Goal: Transaction & Acquisition: Purchase product/service

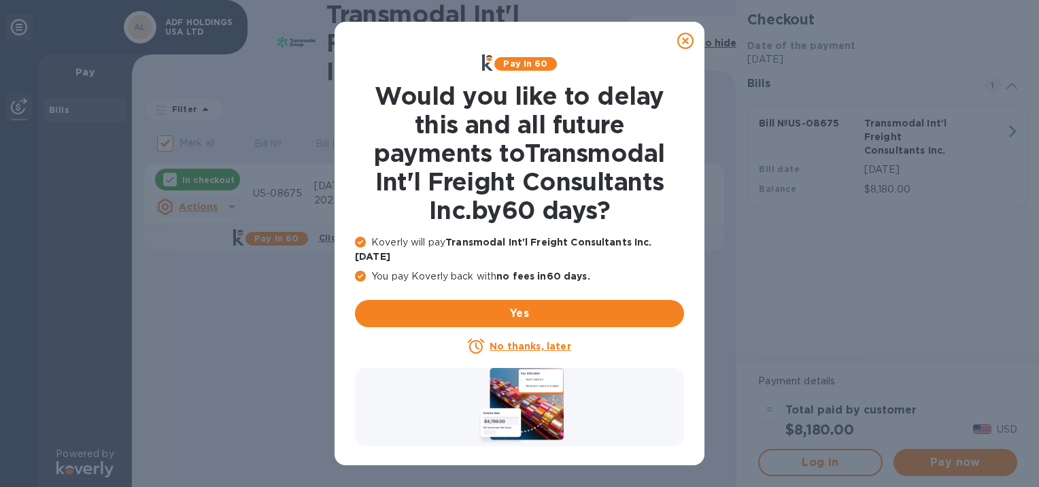
click at [541, 341] on u "No thanks, later" at bounding box center [530, 346] width 81 height 11
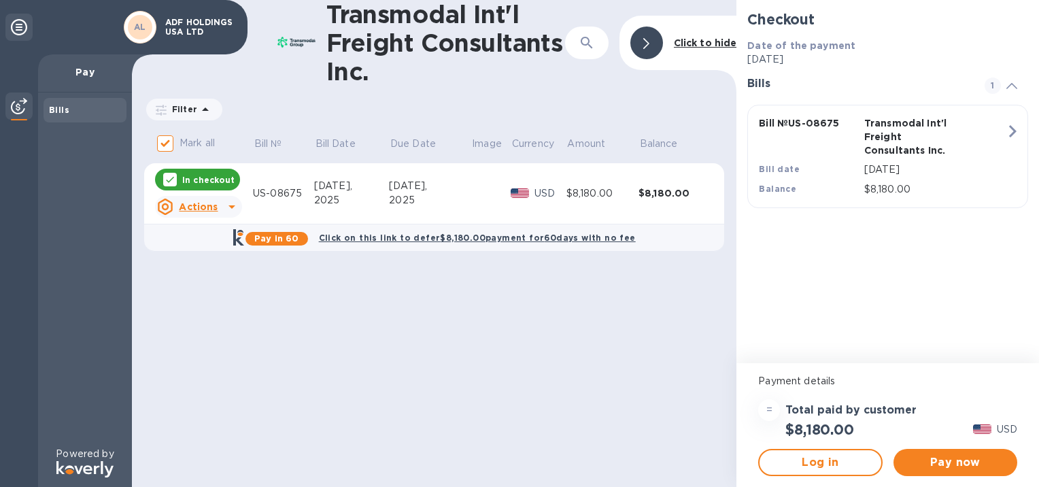
click at [209, 179] on p "In checkout" at bounding box center [208, 180] width 52 height 12
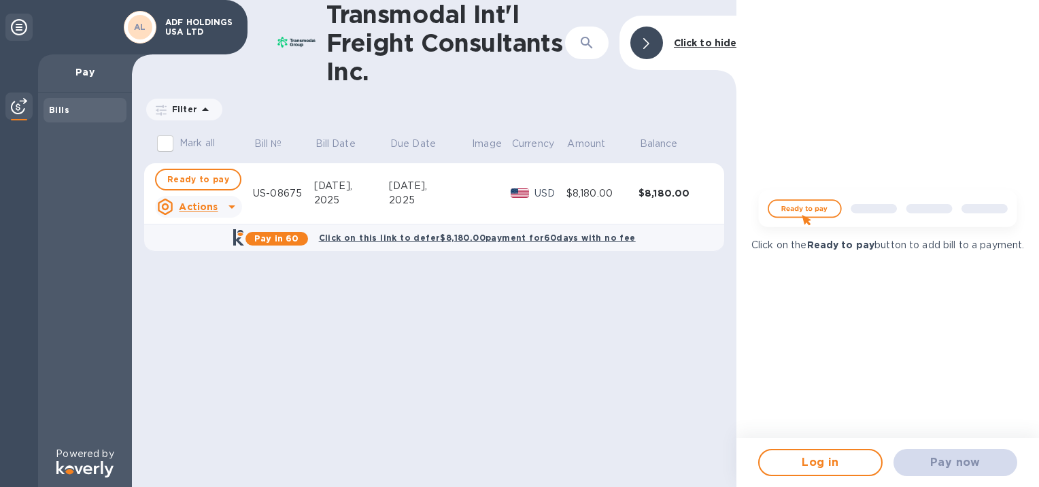
click at [280, 239] on b "Pay in 60" at bounding box center [276, 238] width 44 height 10
checkbox input "true"
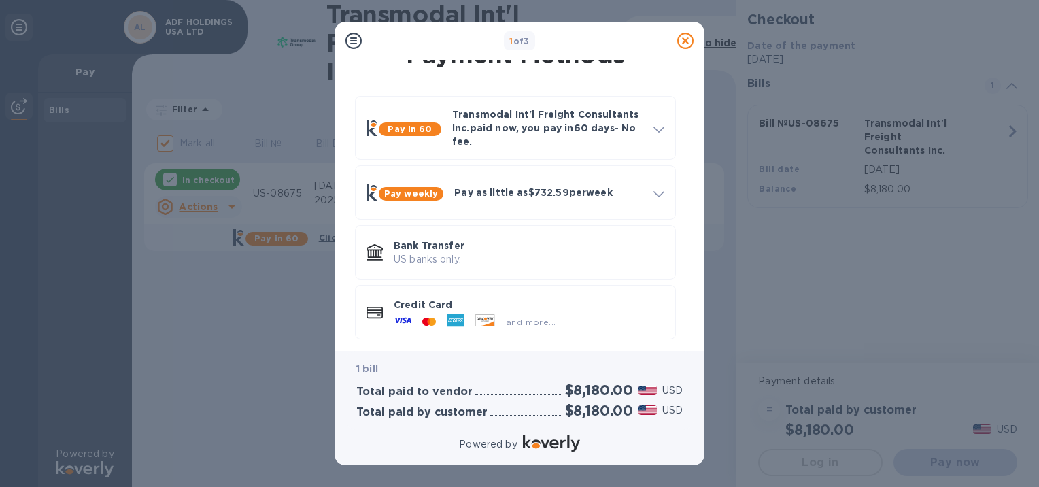
scroll to position [32, 0]
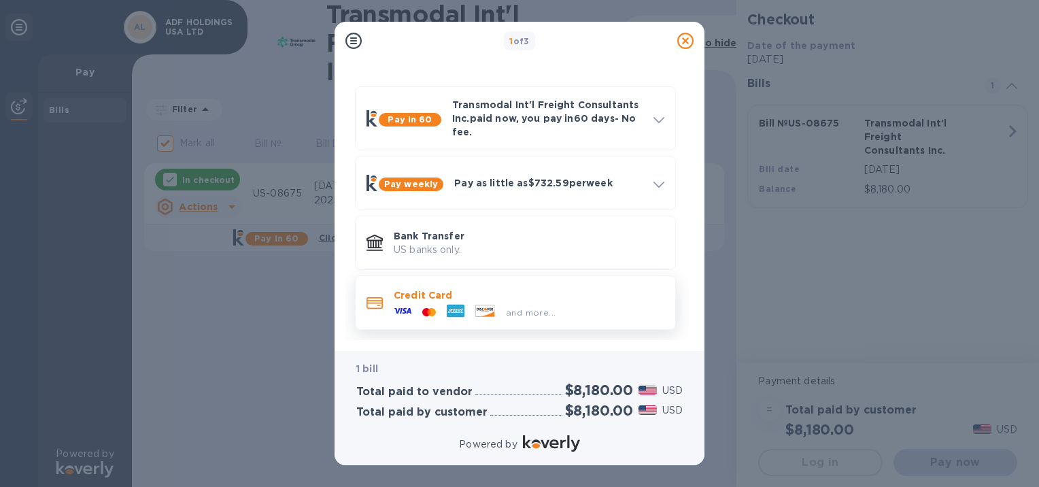
click at [411, 315] on div at bounding box center [402, 312] width 29 height 20
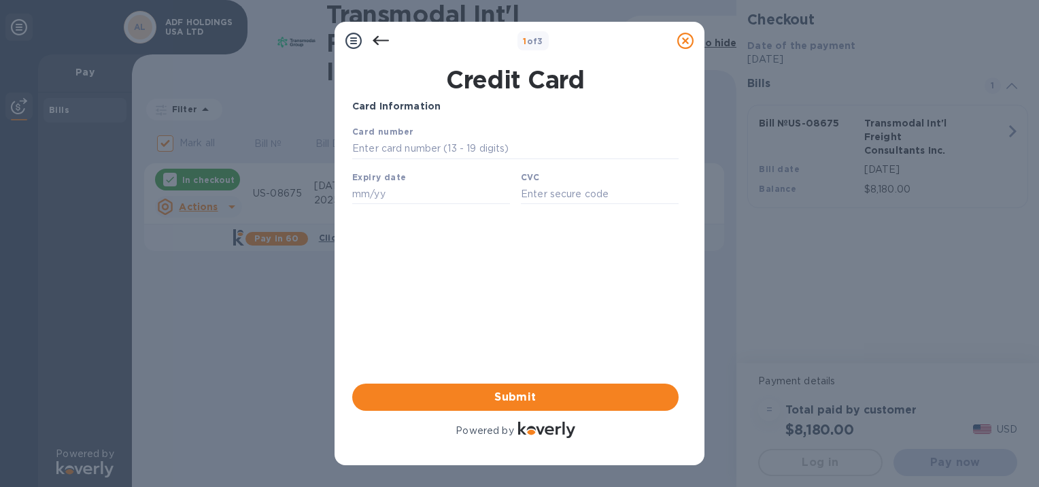
scroll to position [0, 0]
click at [409, 196] on input "text" at bounding box center [431, 194] width 158 height 20
type input "02/27"
type input "4147 0980 3267 7106"
type input "831"
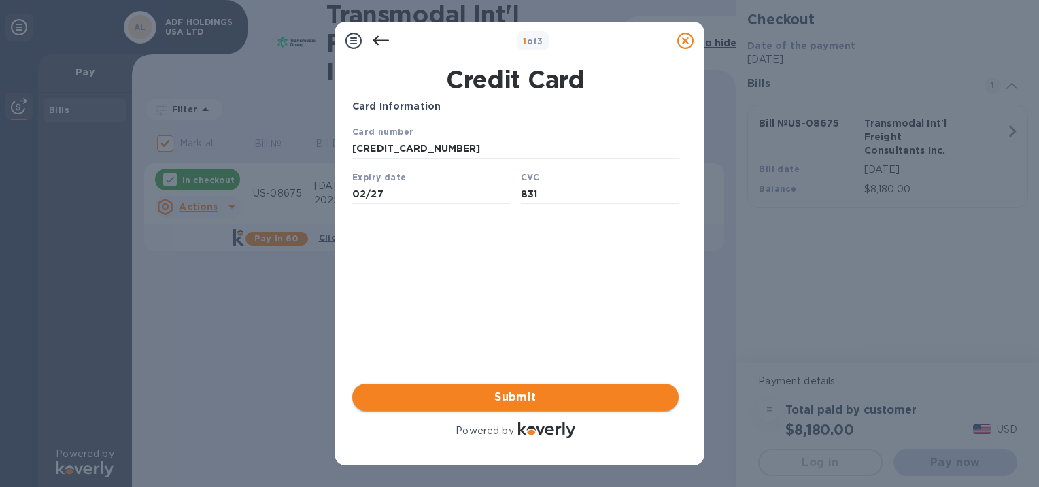
click at [536, 394] on span "Submit" at bounding box center [515, 397] width 305 height 16
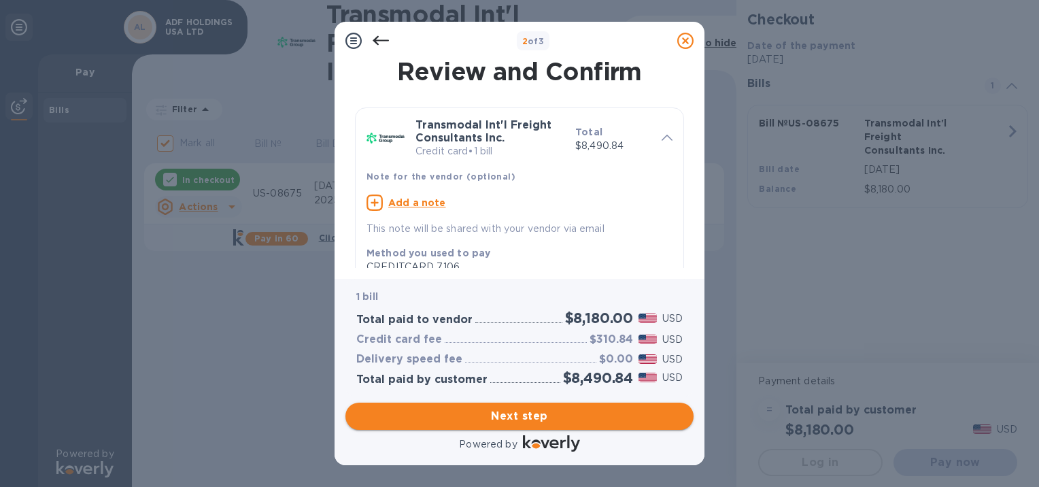
click at [547, 416] on span "Next step" at bounding box center [519, 416] width 326 height 16
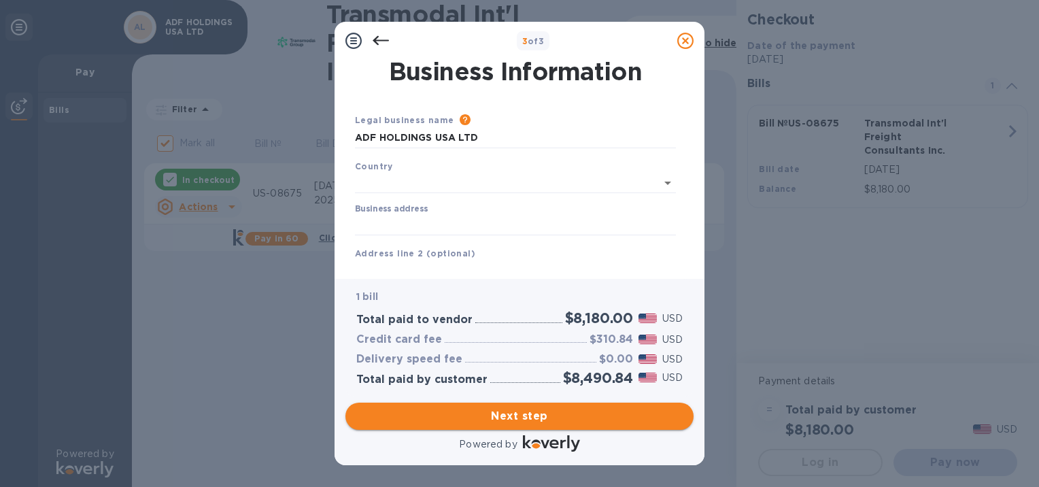
type input "United States"
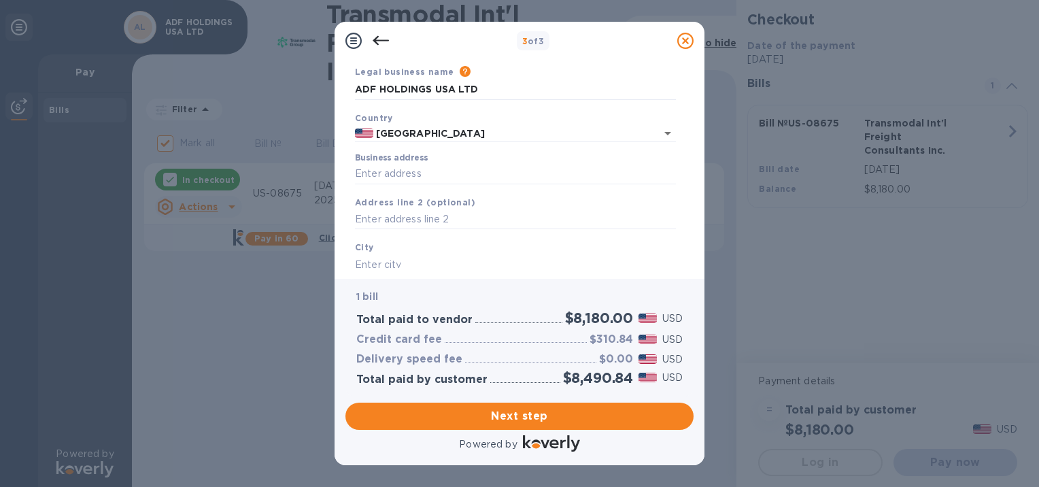
scroll to position [68, 0]
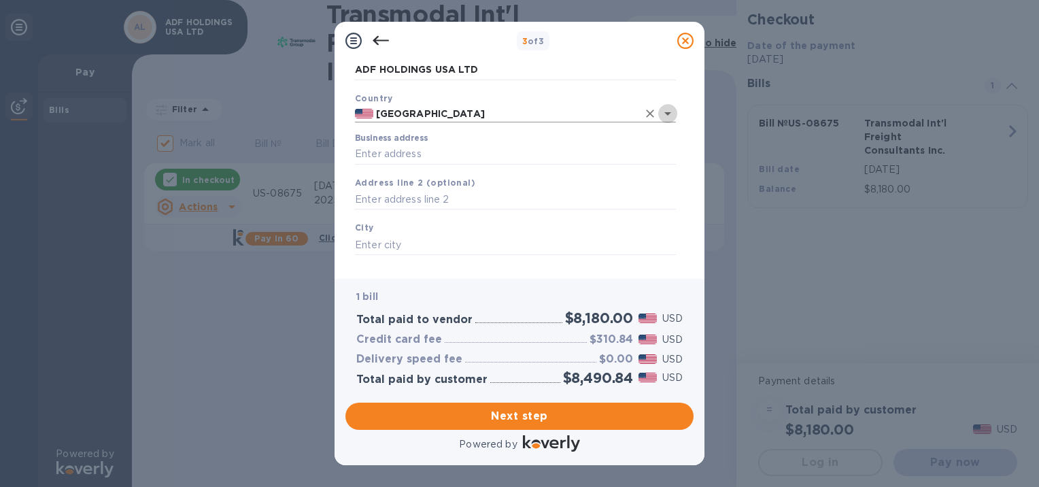
click at [664, 114] on icon "Open" at bounding box center [668, 113] width 16 height 16
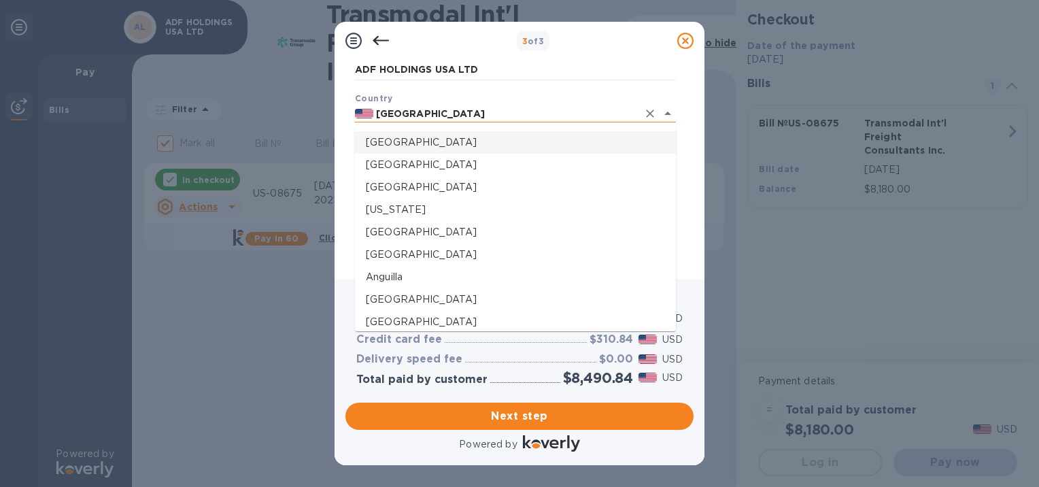
click at [664, 114] on icon "Close" at bounding box center [668, 113] width 16 height 16
click at [451, 114] on input "United States" at bounding box center [505, 113] width 264 height 17
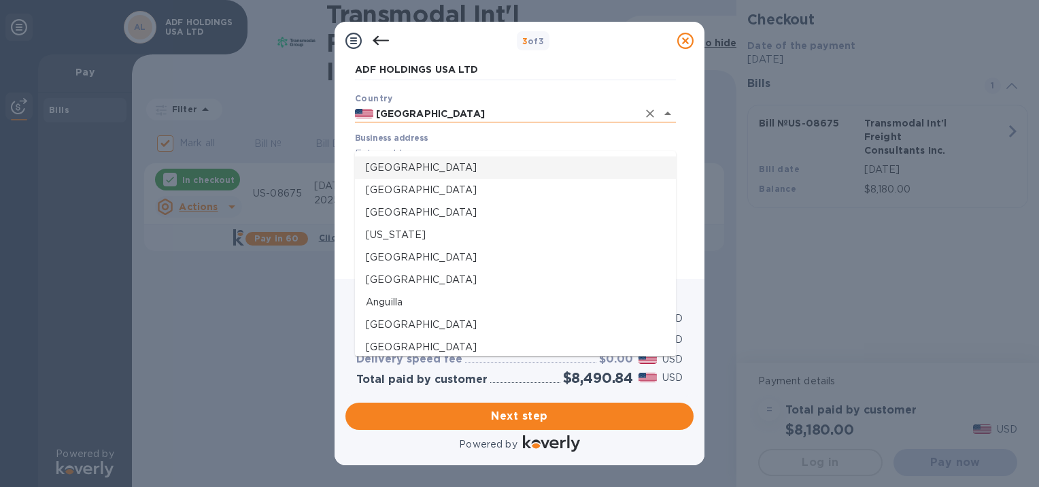
scroll to position [0, 0]
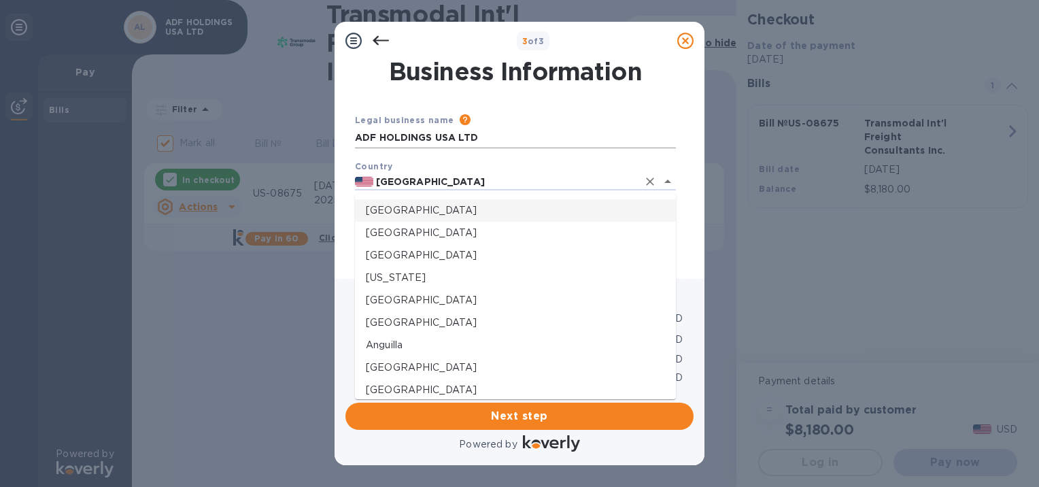
click at [511, 137] on input "ADF HOLDINGS USA LTD" at bounding box center [515, 138] width 321 height 20
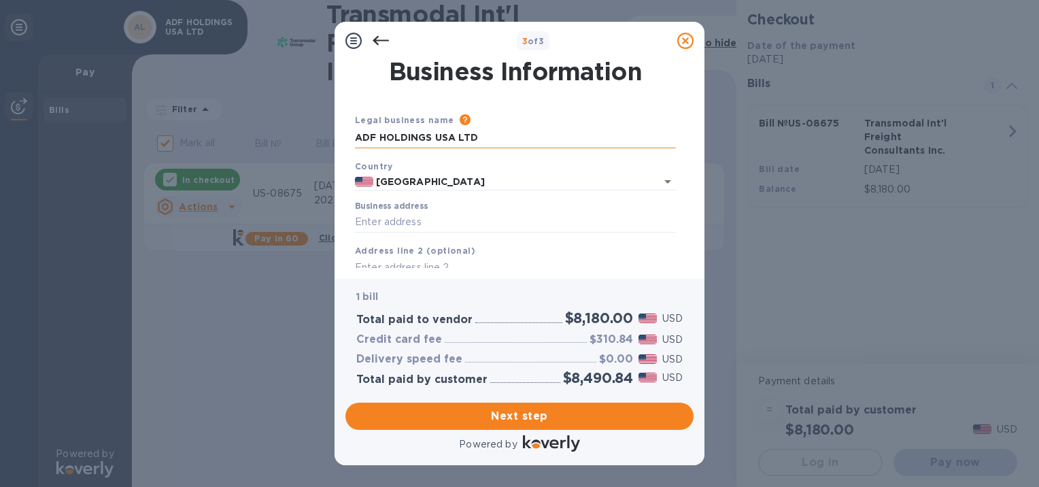
click at [486, 137] on input "ADF HOLDINGS USA LTD" at bounding box center [515, 138] width 321 height 20
type input "A"
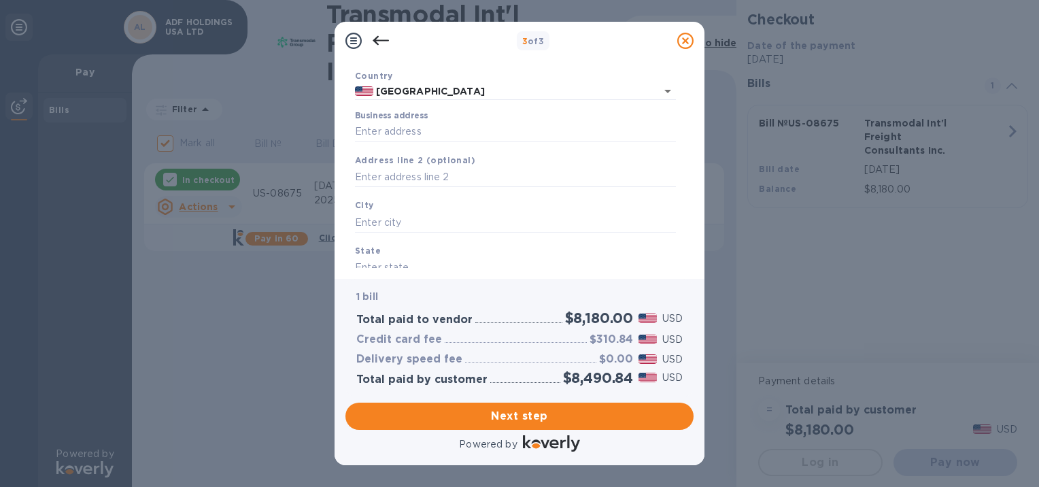
scroll to position [68, 0]
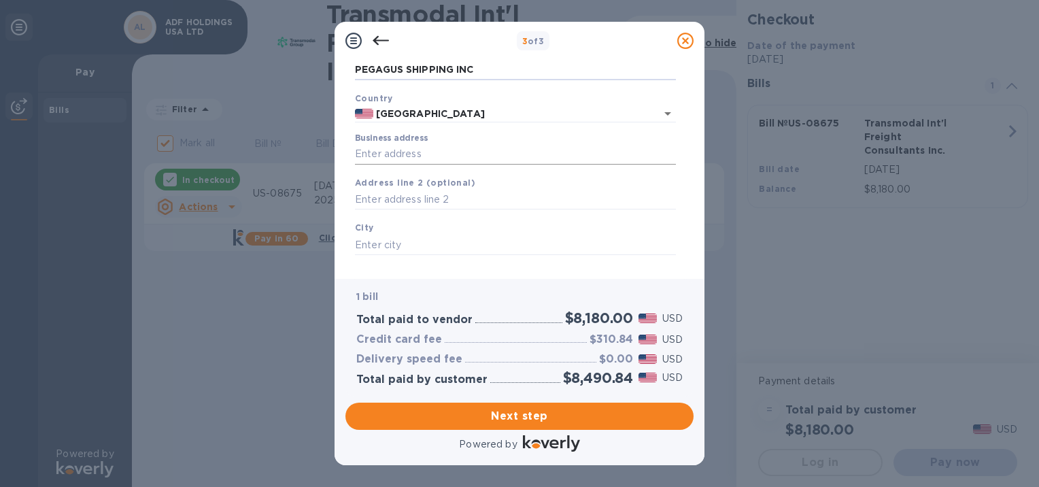
type input "PEGAGUS SHIPPING INC"
click at [400, 156] on input "Business address" at bounding box center [515, 154] width 321 height 20
type input "750 Butternut Drive"
type input "Franklin Lakes"
type input "NJ"
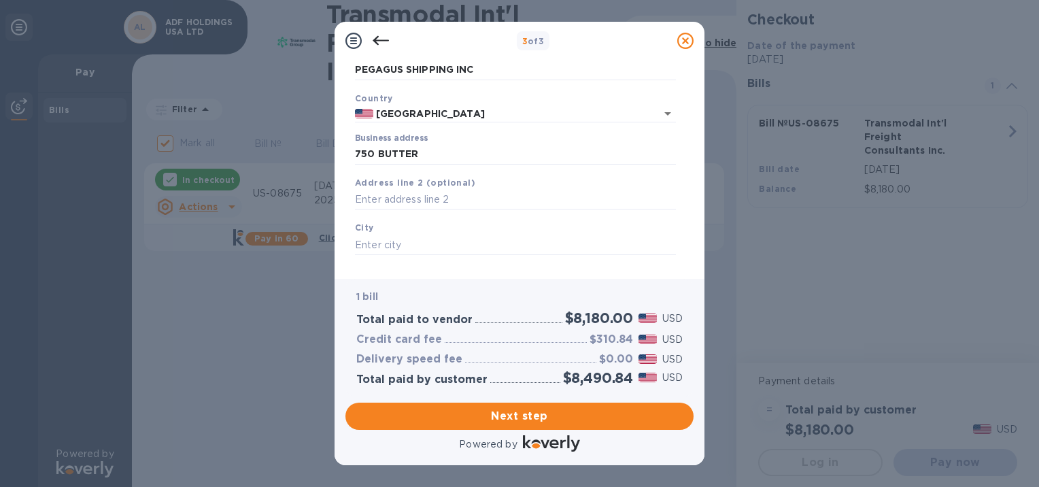
type input "07417"
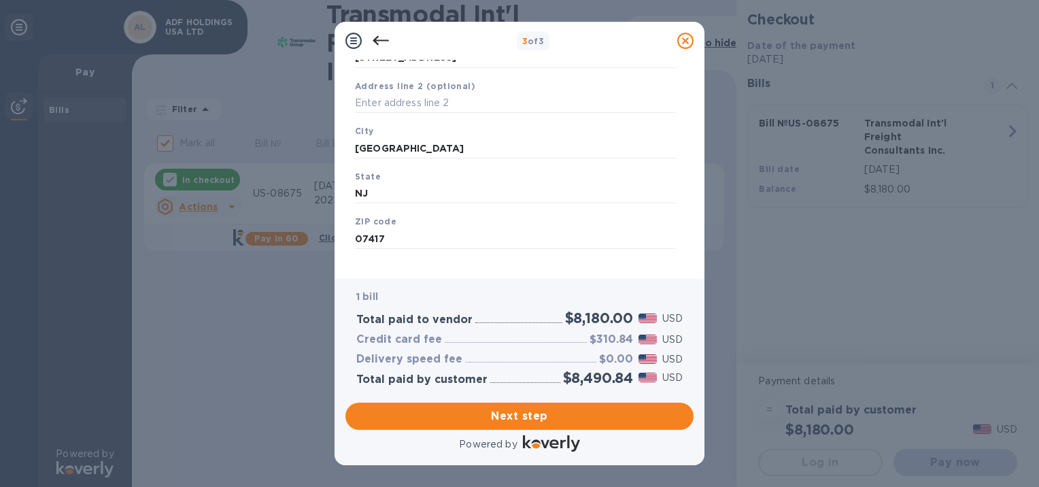
scroll to position [179, 0]
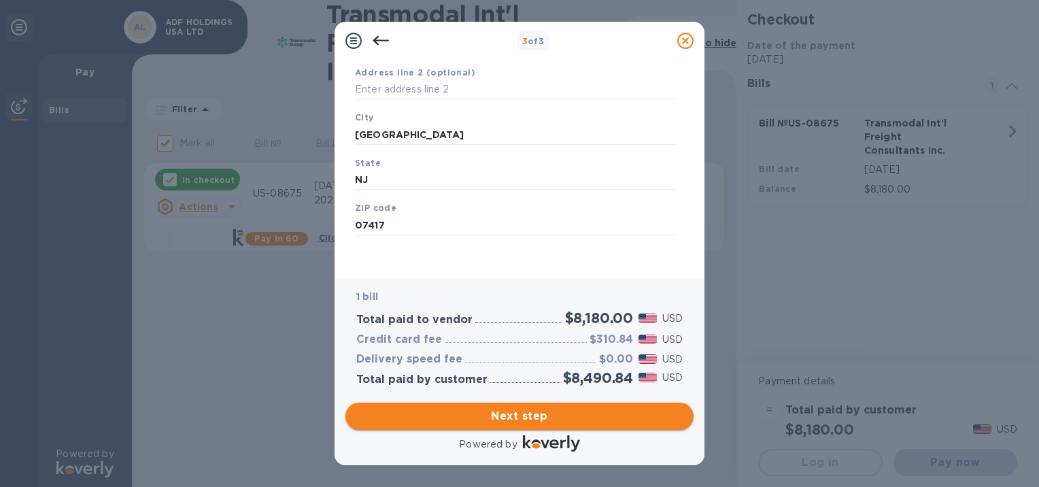
click at [541, 419] on span "Next step" at bounding box center [519, 416] width 326 height 16
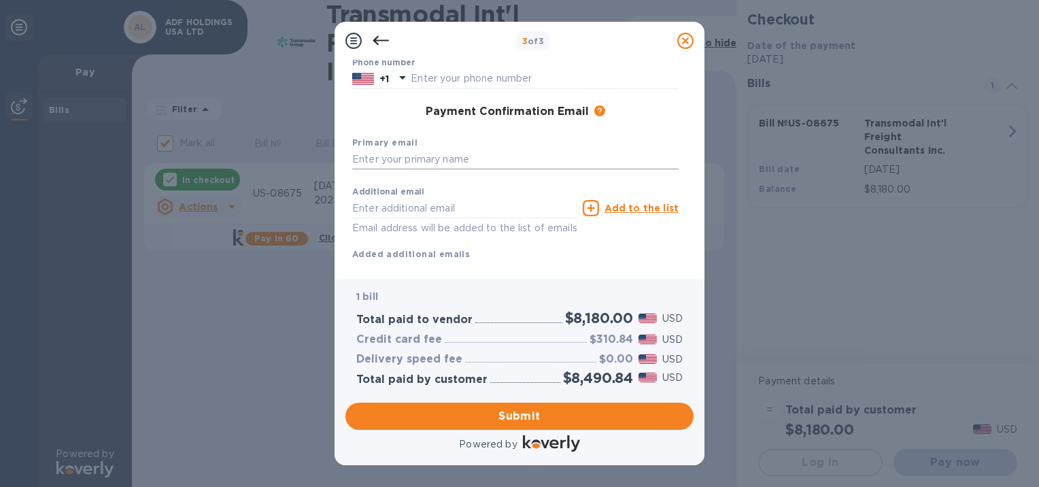
click at [419, 160] on input "text" at bounding box center [515, 160] width 326 height 20
type input "marie@pegasuschb.com"
type input "Marie"
type input "AGBA"
type input "2127684646"
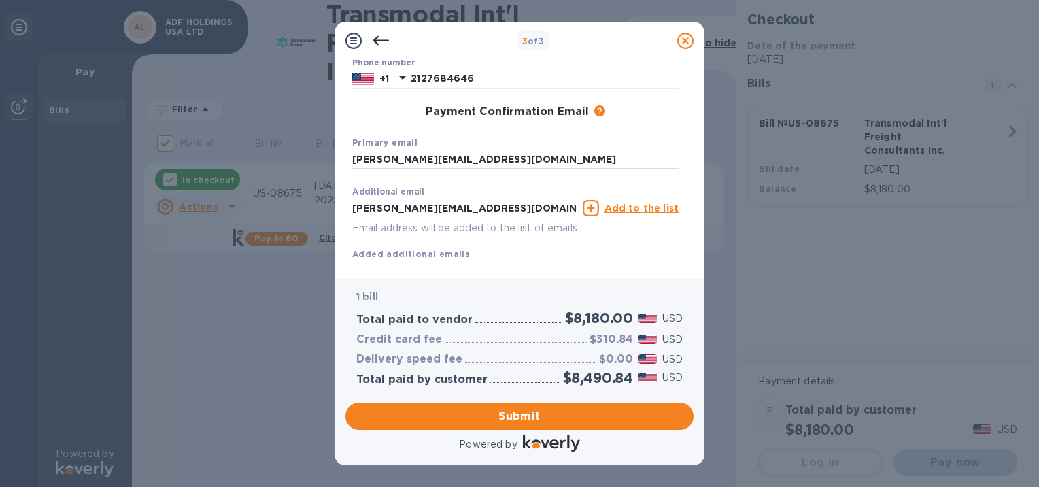
click at [482, 208] on input "marie@pegasuschb.com" at bounding box center [464, 208] width 225 height 20
type input "m"
click at [444, 207] on input "text" at bounding box center [464, 208] width 225 height 20
type input "marie@pegasuschb.com"
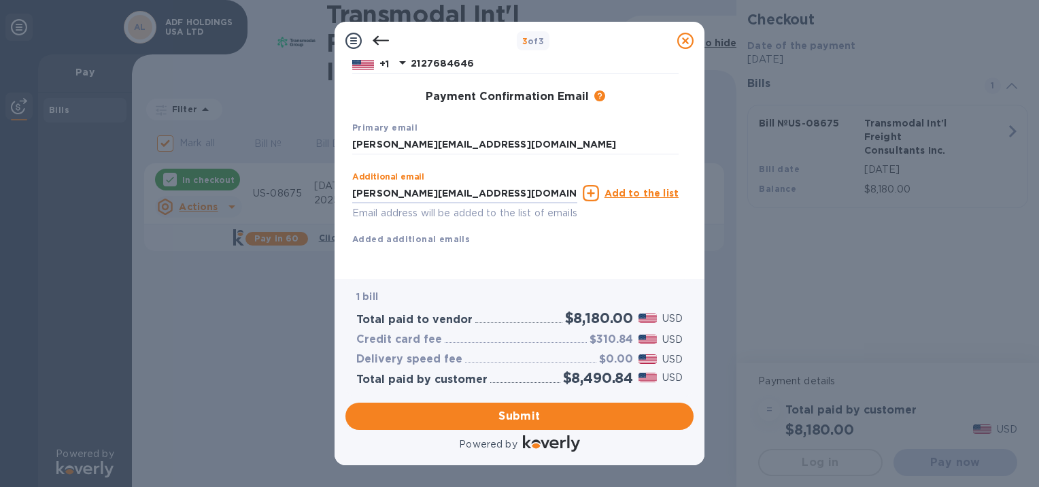
scroll to position [143, 0]
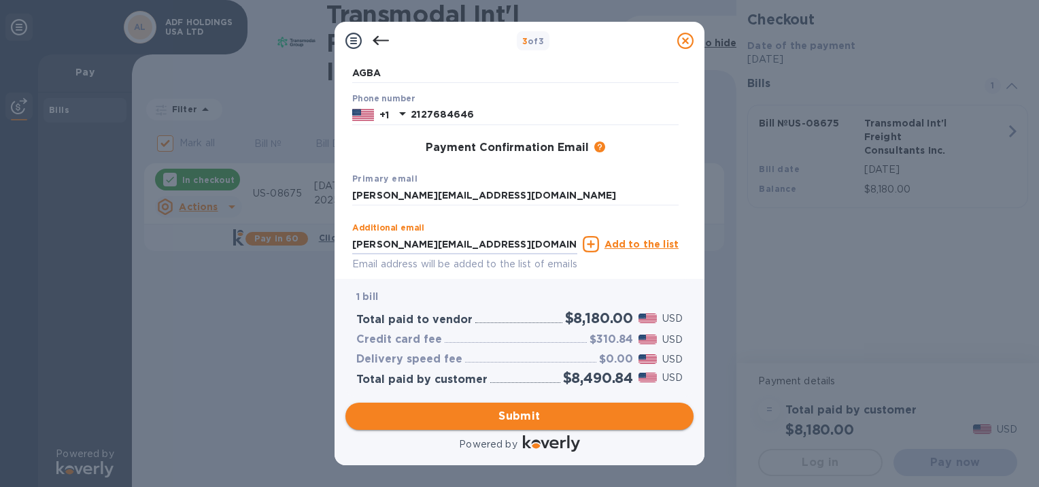
click at [528, 419] on span "Submit" at bounding box center [519, 416] width 326 height 16
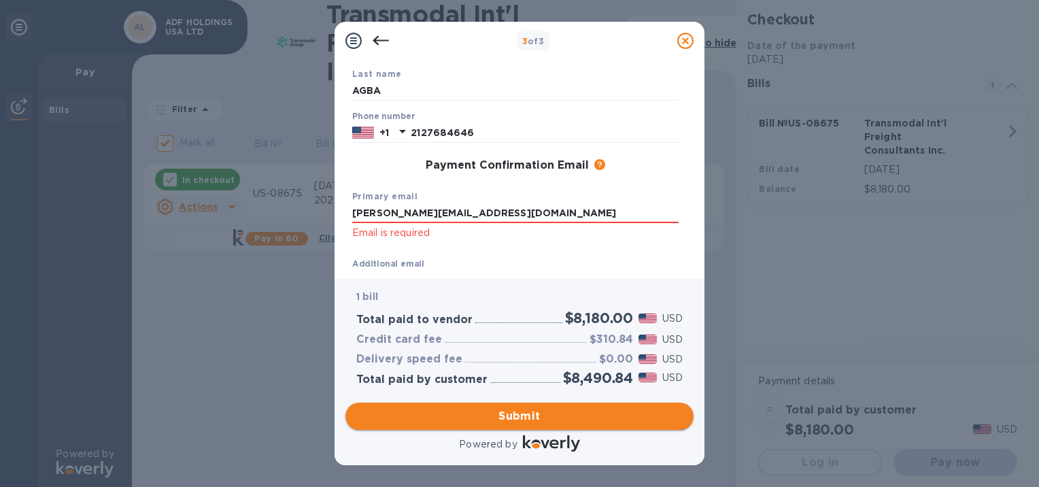
scroll to position [161, 0]
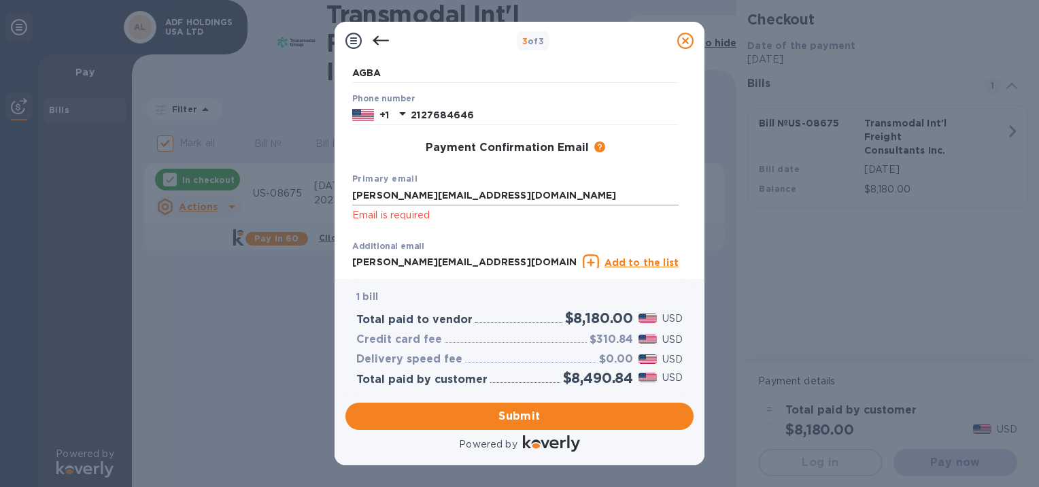
click at [479, 198] on input "marie@pegasuschb.com" at bounding box center [515, 196] width 326 height 20
click at [522, 414] on span "Submit" at bounding box center [519, 416] width 326 height 16
click at [481, 196] on input "marie@pegasuschb.com" at bounding box center [515, 196] width 326 height 20
type input "m"
type input "M"
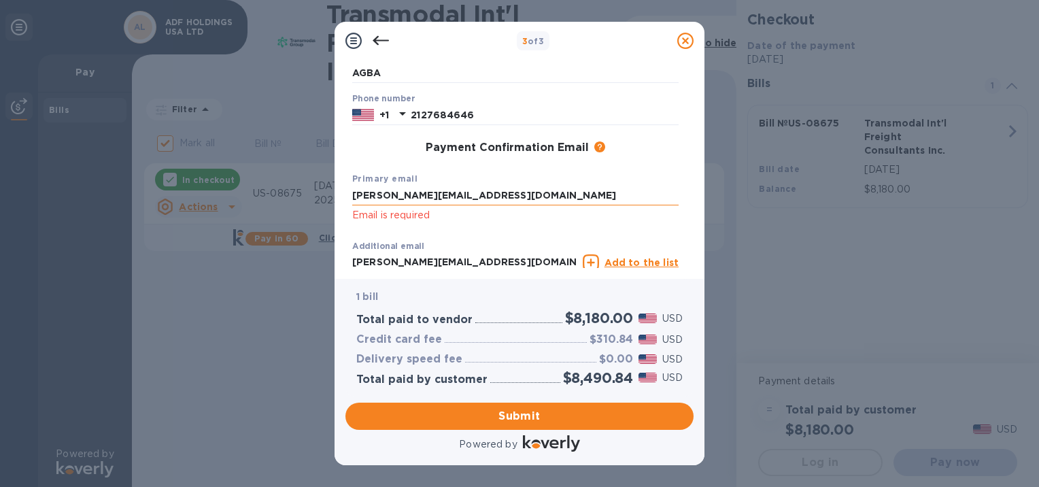
type input "marie@pegasuschb.com"
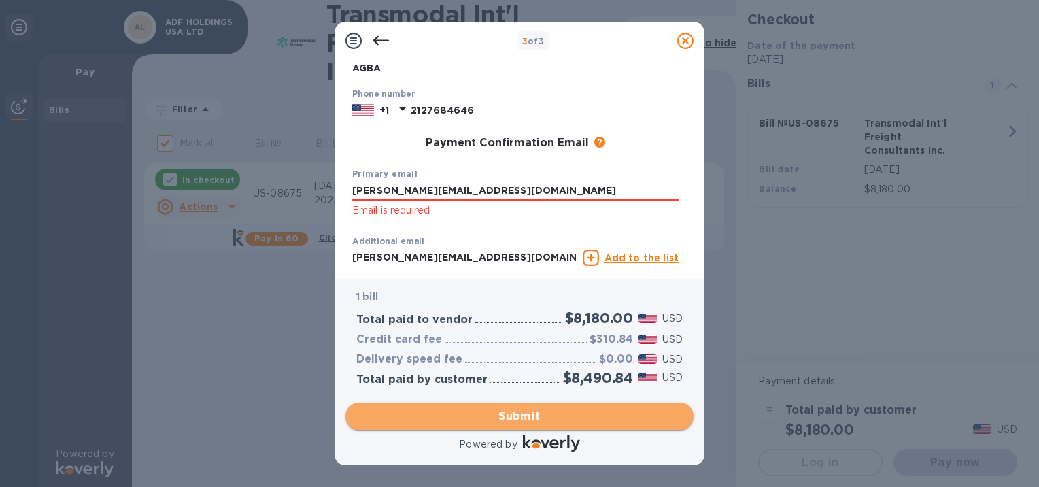
click at [534, 419] on span "Submit" at bounding box center [519, 416] width 326 height 16
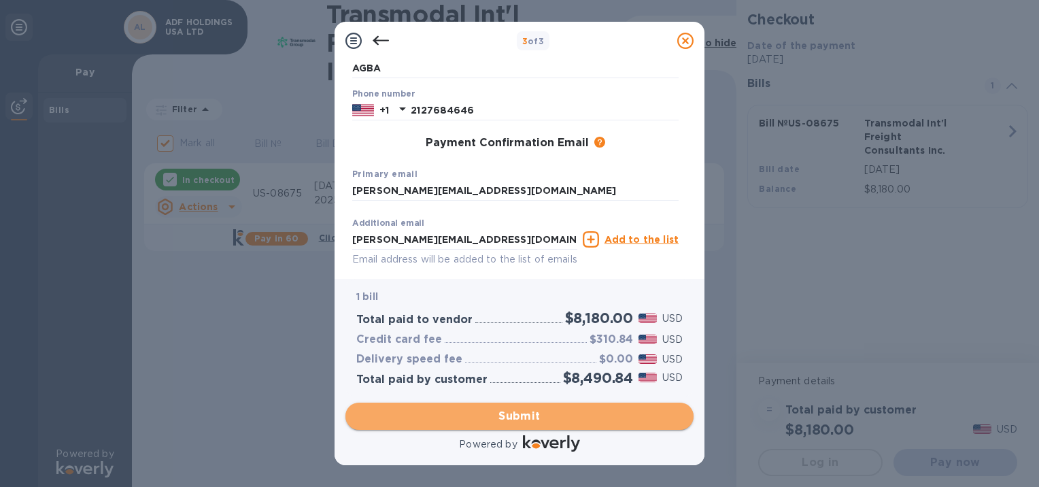
click at [534, 417] on span "Submit" at bounding box center [519, 416] width 326 height 16
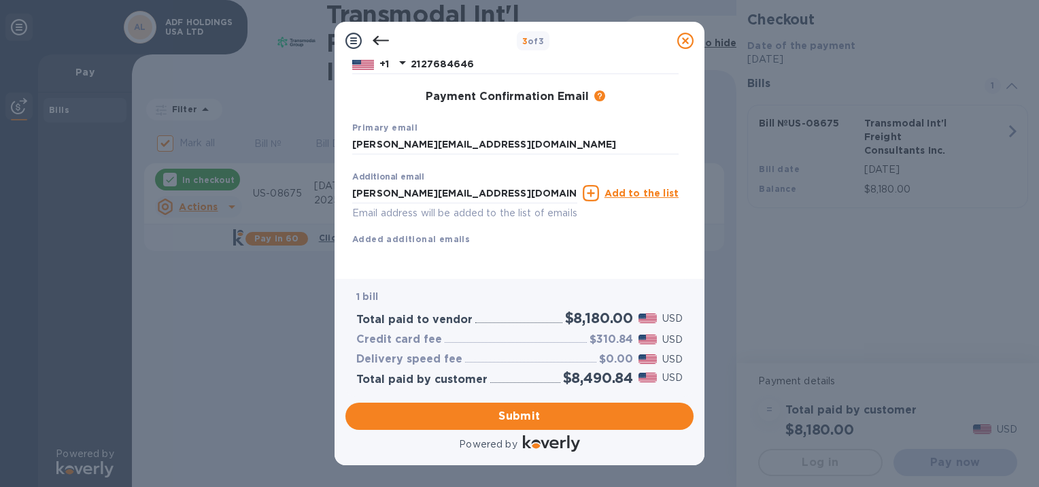
scroll to position [229, 0]
click at [507, 415] on span "Submit" at bounding box center [519, 416] width 326 height 16
click at [528, 419] on span "Submit" at bounding box center [519, 416] width 326 height 16
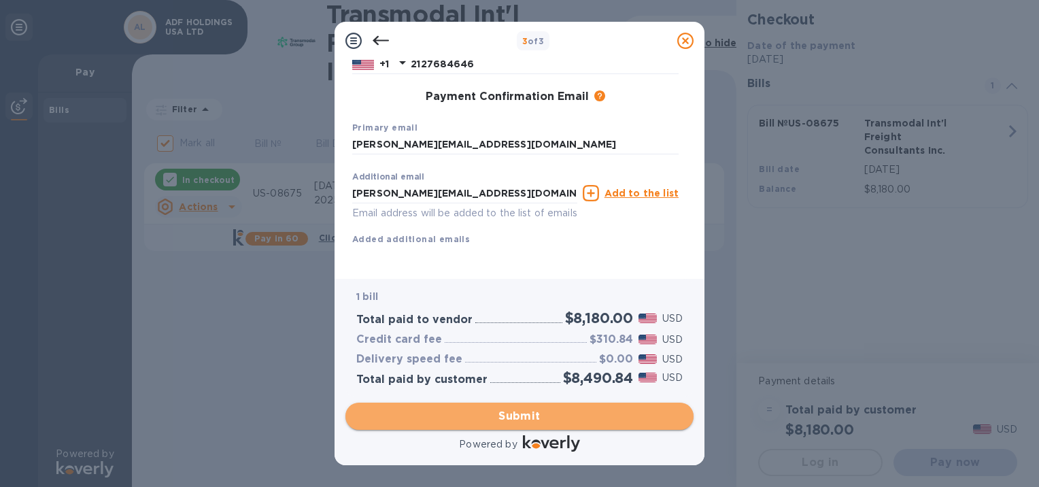
click at [528, 419] on span "Submit" at bounding box center [519, 416] width 326 height 16
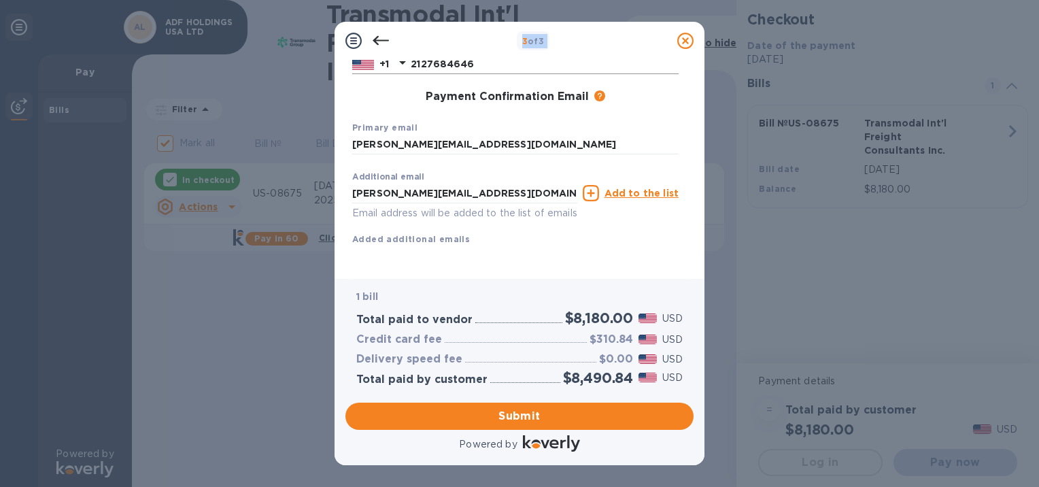
scroll to position [201, 0]
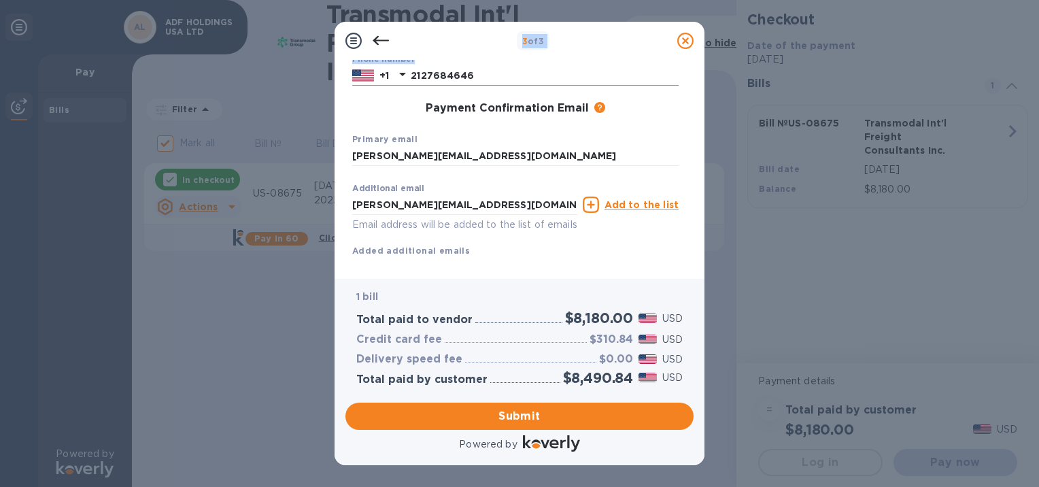
drag, startPoint x: 460, startPoint y: 44, endPoint x: 460, endPoint y: 79, distance: 35.4
click at [460, 79] on div "3 of 3 Payment Contact Information First name Marie First name is a required fi…" at bounding box center [520, 243] width 370 height 443
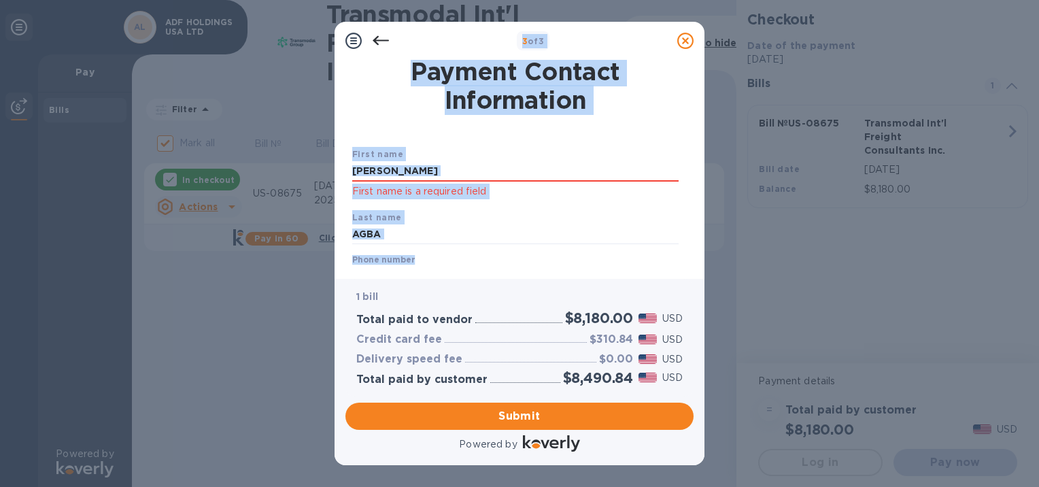
click at [613, 131] on div "First name Marie First name is a required field Last name AGBA Phone number +1 …" at bounding box center [515, 291] width 332 height 339
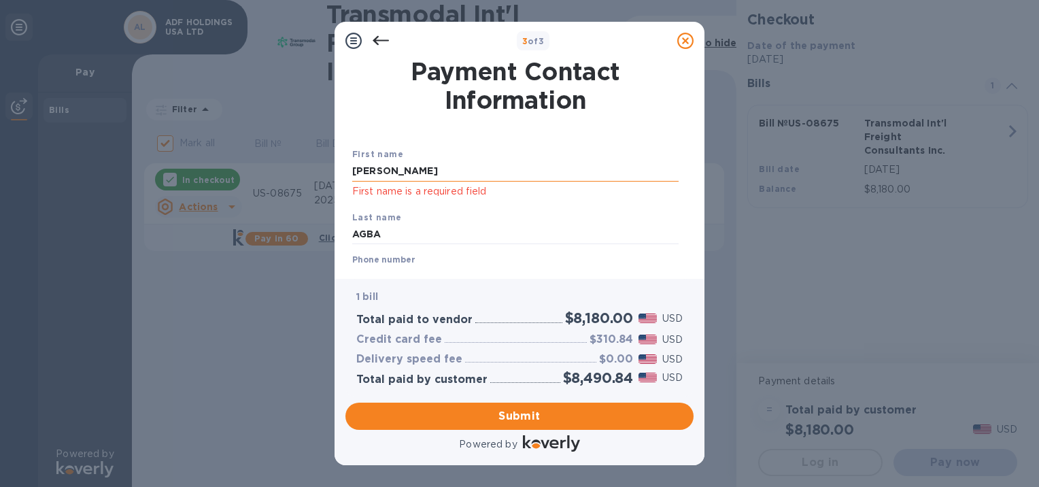
click at [393, 175] on input "Marie" at bounding box center [515, 171] width 326 height 20
click at [483, 132] on div "First name Marie First name is a required field Last name AGBA Phone number +1 …" at bounding box center [515, 291] width 332 height 339
drag, startPoint x: 391, startPoint y: 174, endPoint x: 261, endPoint y: 188, distance: 130.6
click at [281, 179] on div "3 of 3 Payment Contact Information First name Marie First name is a required fi…" at bounding box center [519, 243] width 1039 height 487
type input "mohatashum"
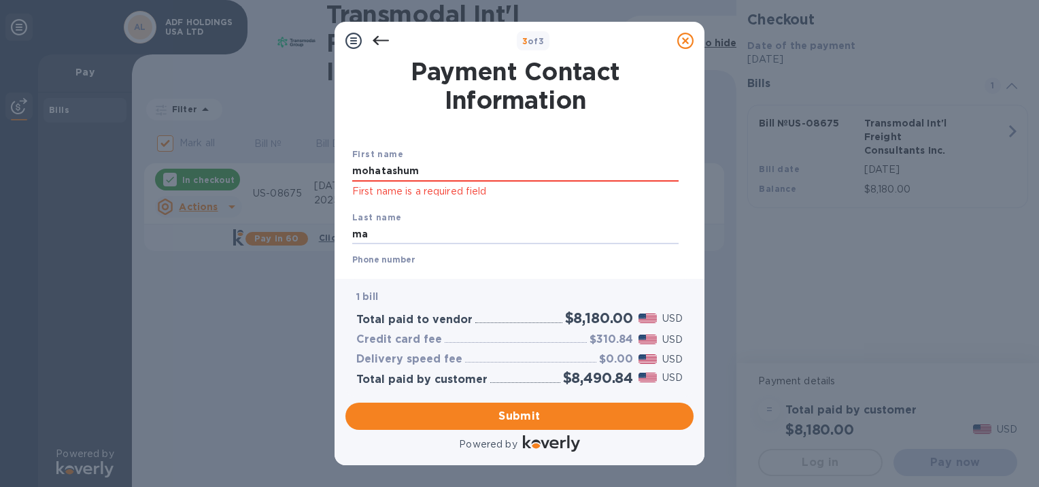
type input "mahmood"
click at [420, 169] on input "mohatashum" at bounding box center [515, 171] width 326 height 20
drag, startPoint x: 448, startPoint y: 162, endPoint x: 466, endPoint y: 169, distance: 19.4
click at [448, 162] on input "mohatashum" at bounding box center [515, 171] width 326 height 20
click at [517, 162] on input "mohatashum" at bounding box center [515, 171] width 326 height 20
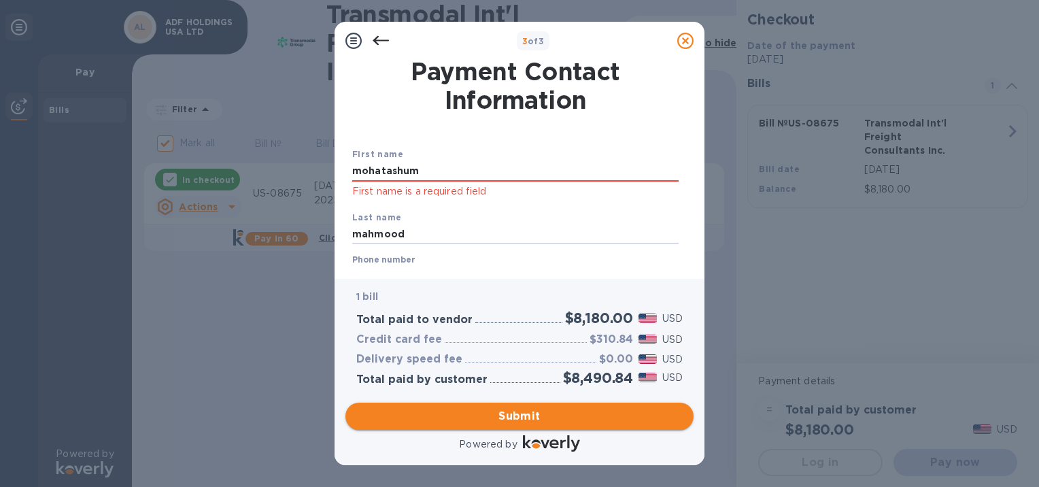
click at [530, 417] on span "Submit" at bounding box center [519, 416] width 326 height 16
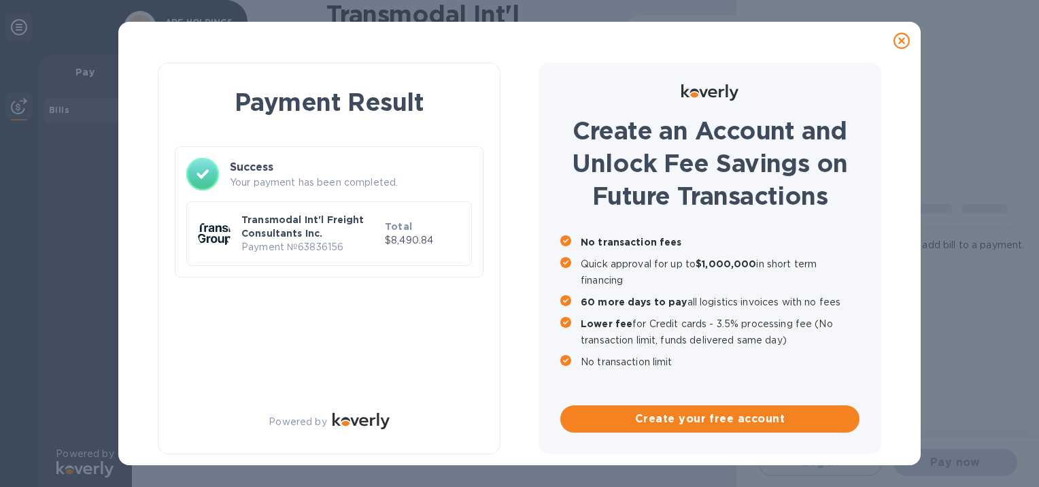
checkbox input "false"
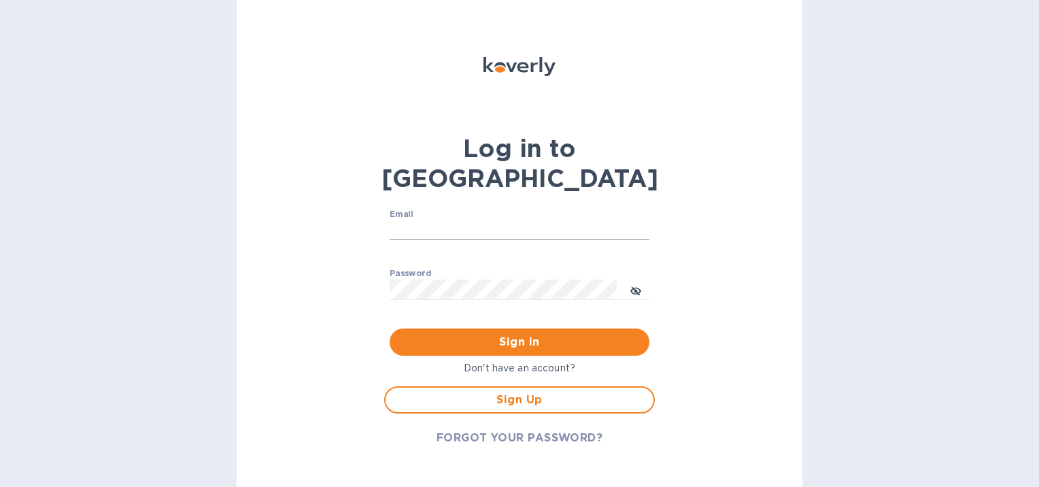
click at [413, 220] on input "Email" at bounding box center [520, 230] width 260 height 20
type input "[PERSON_NAME]@"
drag, startPoint x: 439, startPoint y: 195, endPoint x: 306, endPoint y: 199, distance: 133.3
click at [312, 199] on div "Log in to Koverly Email [PERSON_NAME]@ ​ Password ​ Sign in Don't have an accou…" at bounding box center [520, 243] width 566 height 487
